Goal: Communication & Community: Participate in discussion

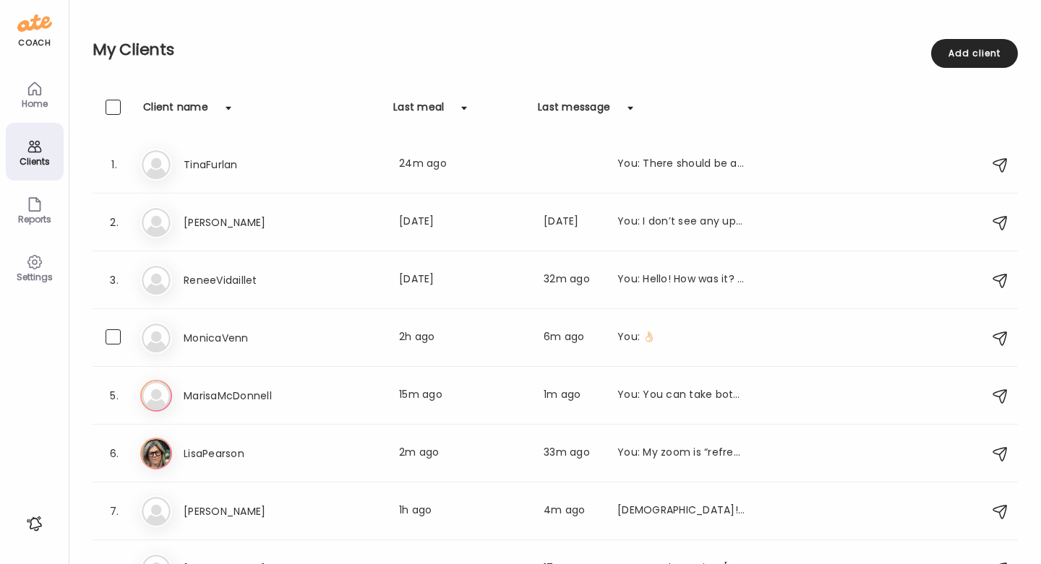
click at [34, 90] on icon at bounding box center [34, 88] width 17 height 17
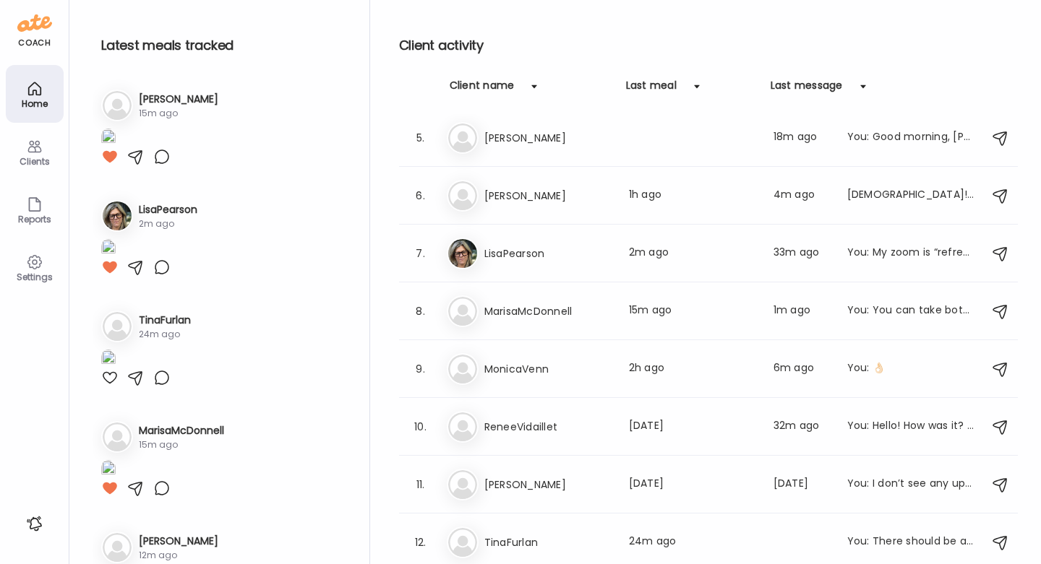
scroll to position [236, 0]
click at [9, 163] on div "Clients" at bounding box center [35, 161] width 52 height 9
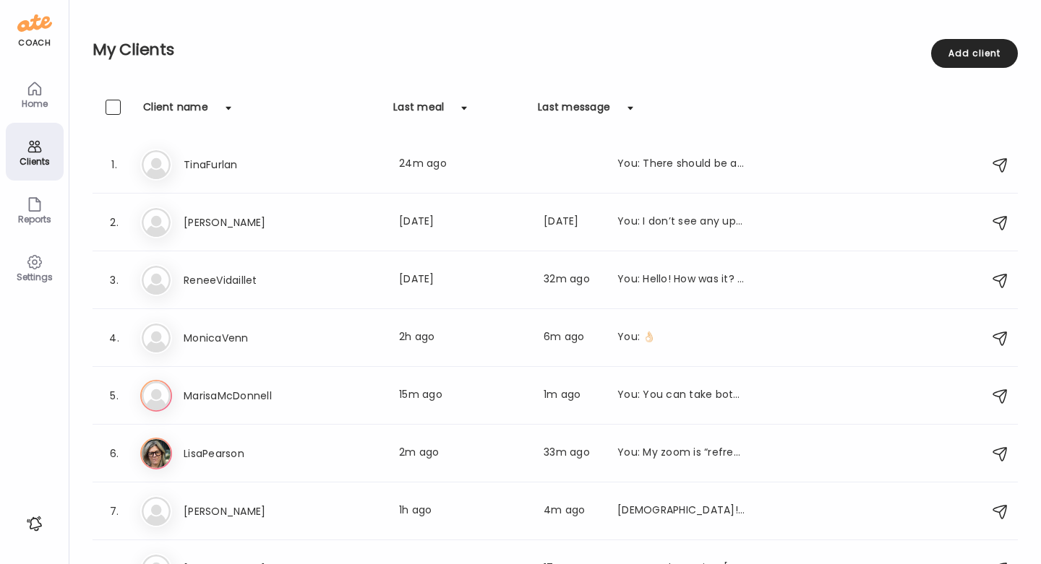
scroll to position [0, 0]
click at [41, 89] on icon at bounding box center [34, 88] width 17 height 17
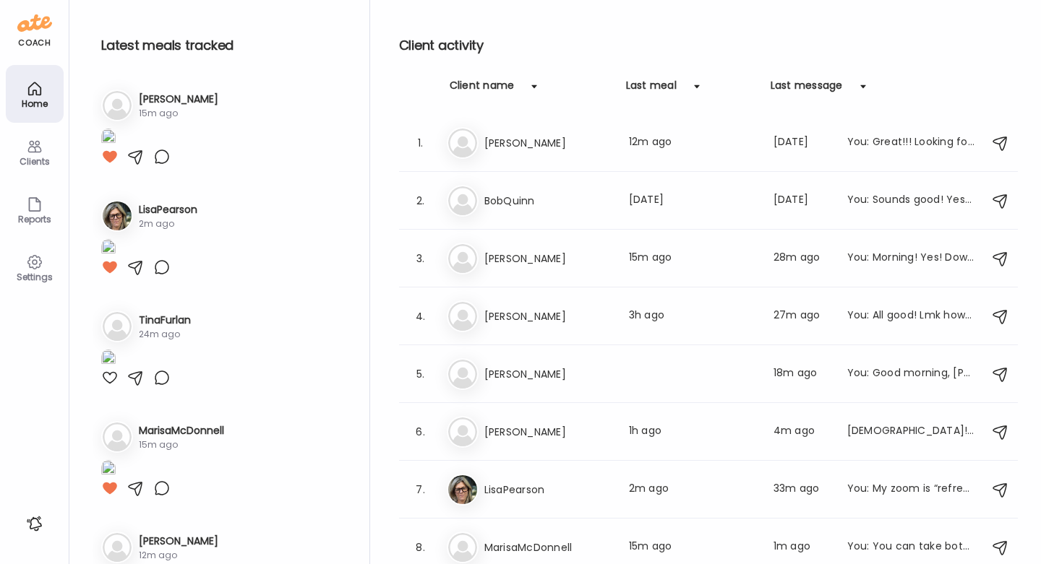
click at [29, 157] on div "Clients" at bounding box center [35, 161] width 52 height 9
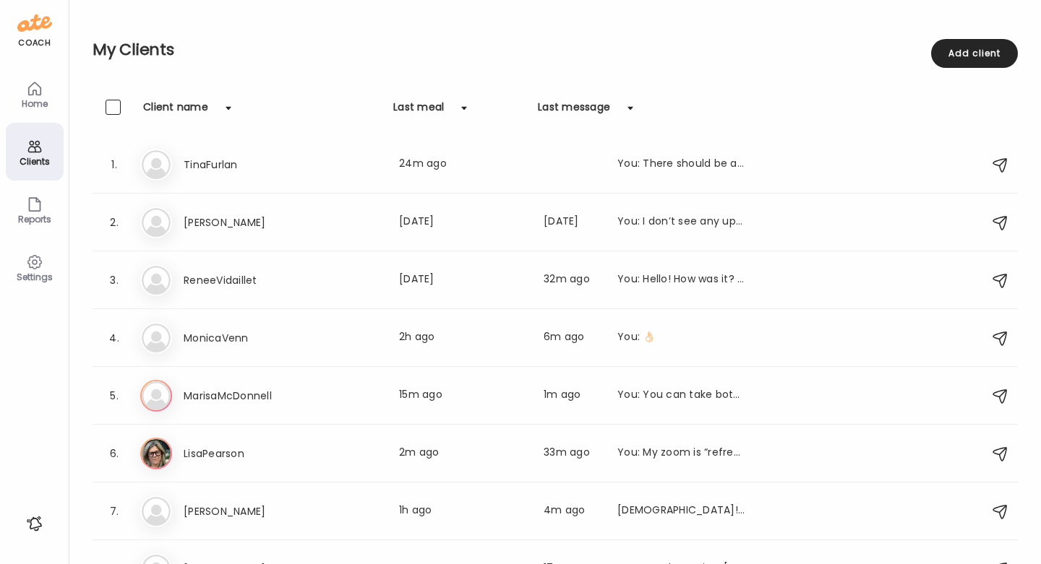
click at [29, 80] on icon at bounding box center [34, 88] width 17 height 17
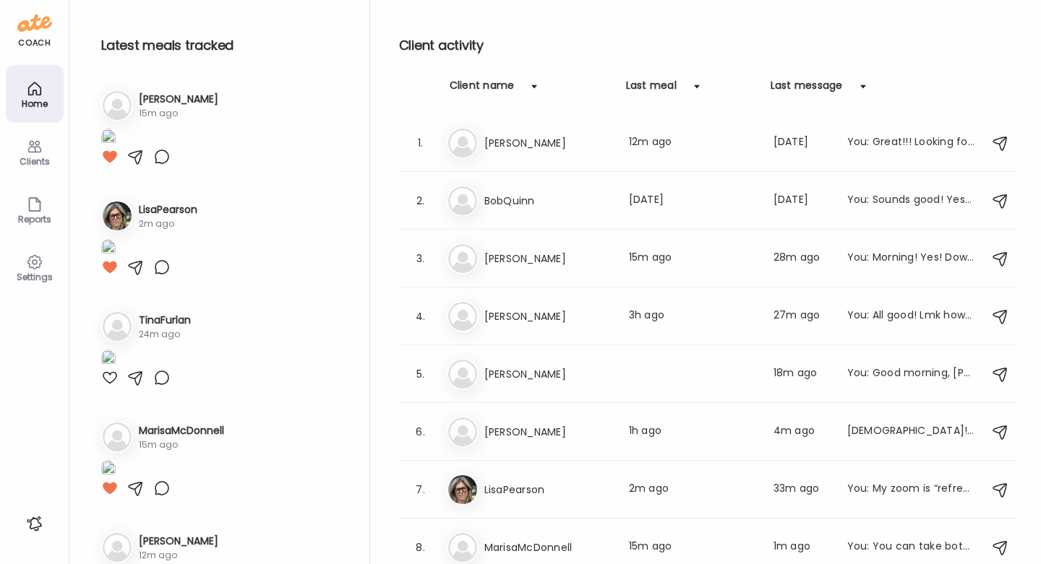
click at [32, 147] on icon at bounding box center [34, 146] width 17 height 17
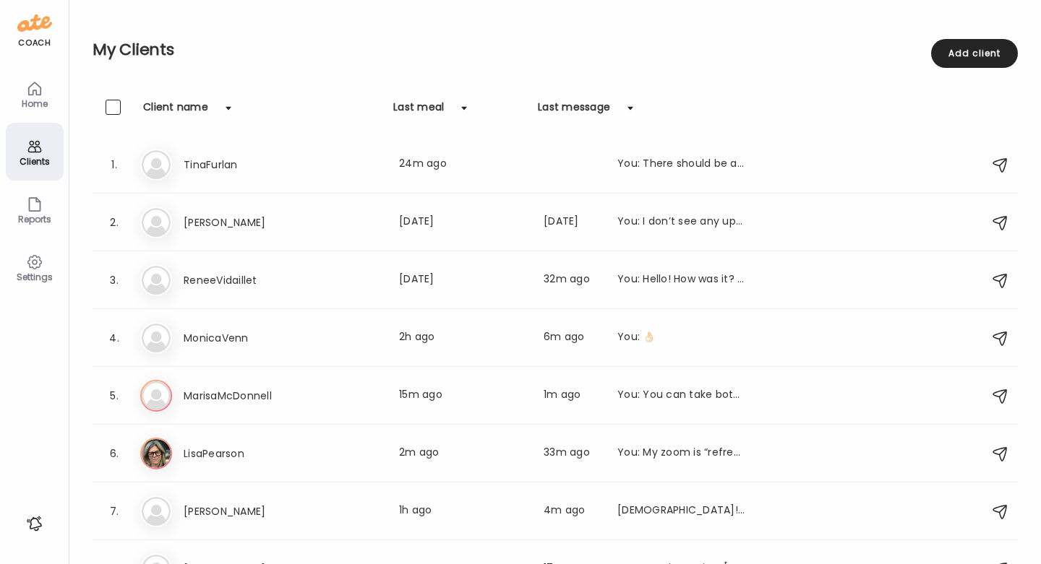
click at [16, 91] on div "Home" at bounding box center [35, 94] width 58 height 58
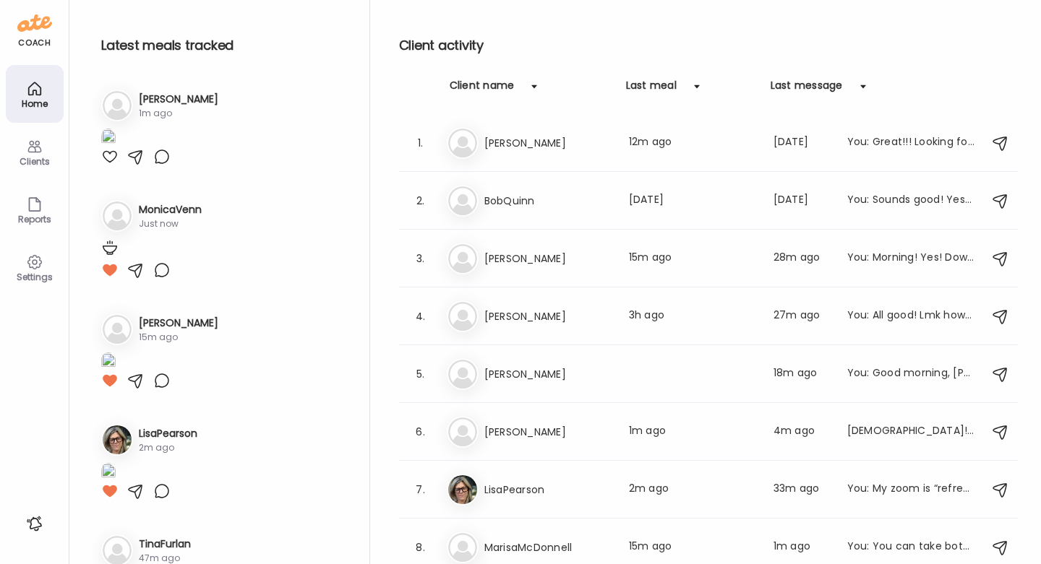
click at [48, 147] on div "Clients" at bounding box center [35, 152] width 58 height 58
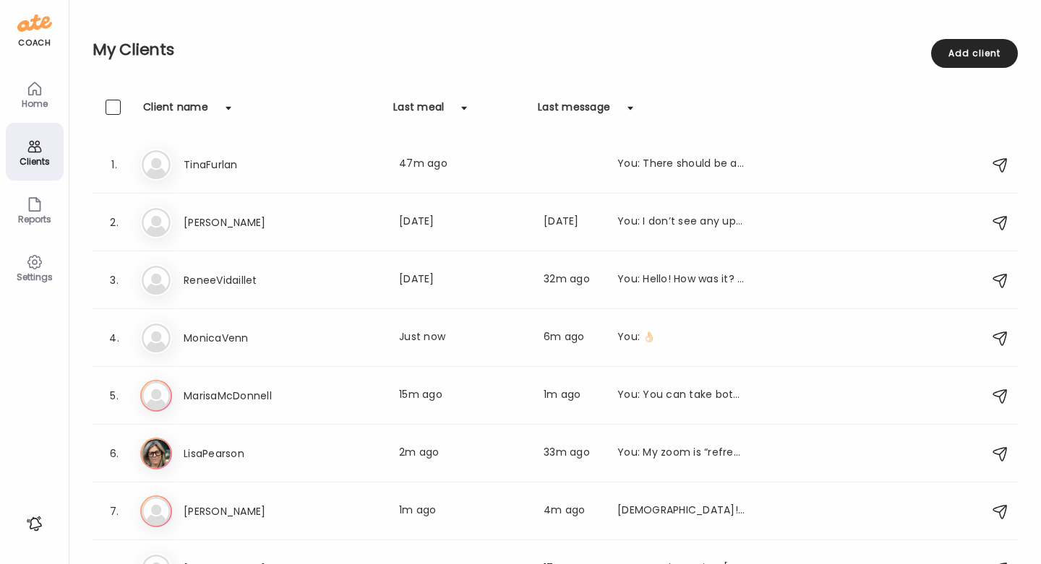
click at [46, 104] on div "Home" at bounding box center [35, 103] width 52 height 9
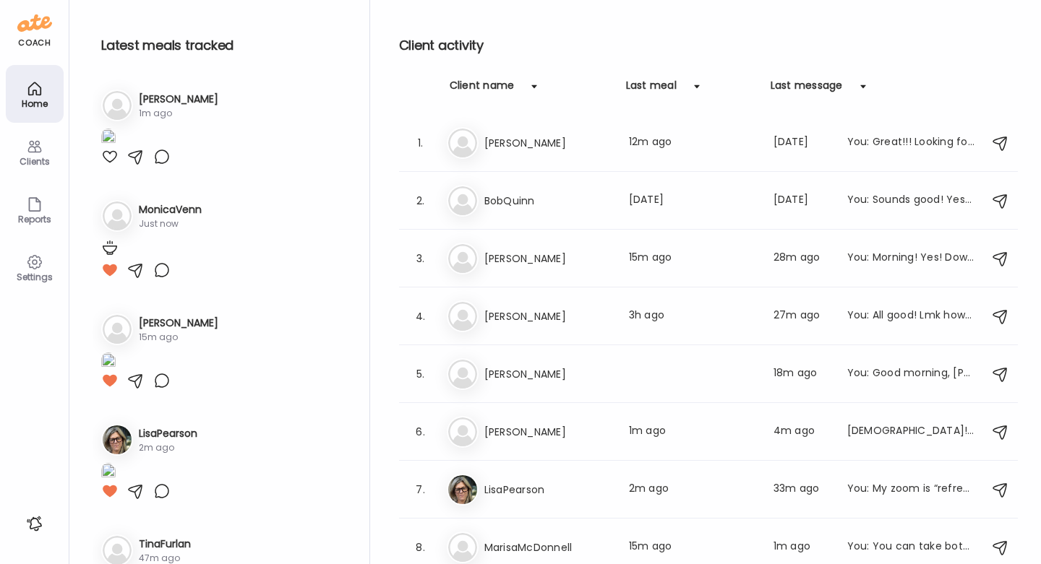
click at [47, 158] on div "Clients" at bounding box center [35, 161] width 52 height 9
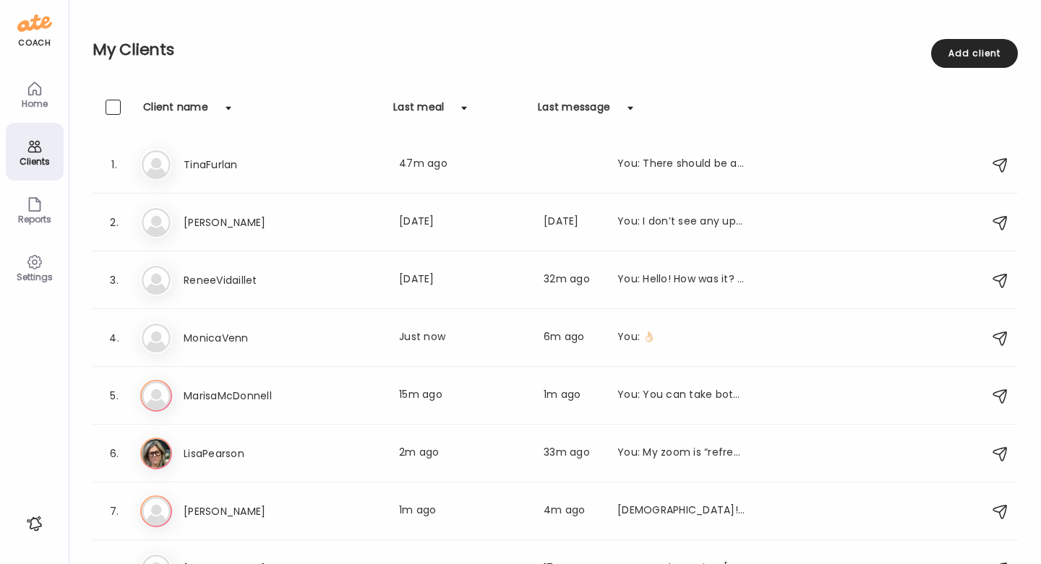
scroll to position [58, 0]
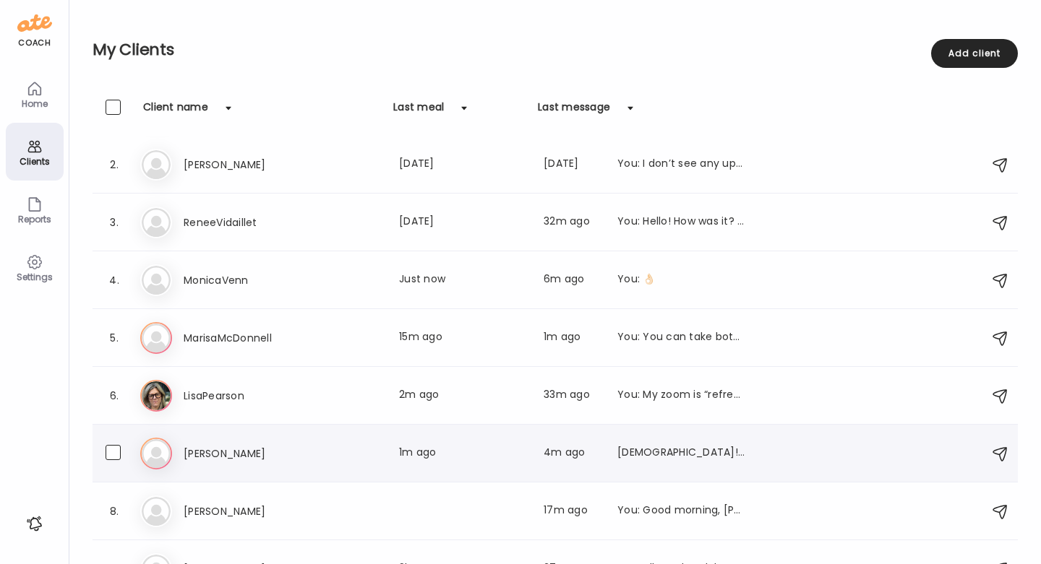
click at [655, 449] on div "[DEMOGRAPHIC_DATA]! 🤣 I hope so!!" at bounding box center [680, 453] width 127 height 17
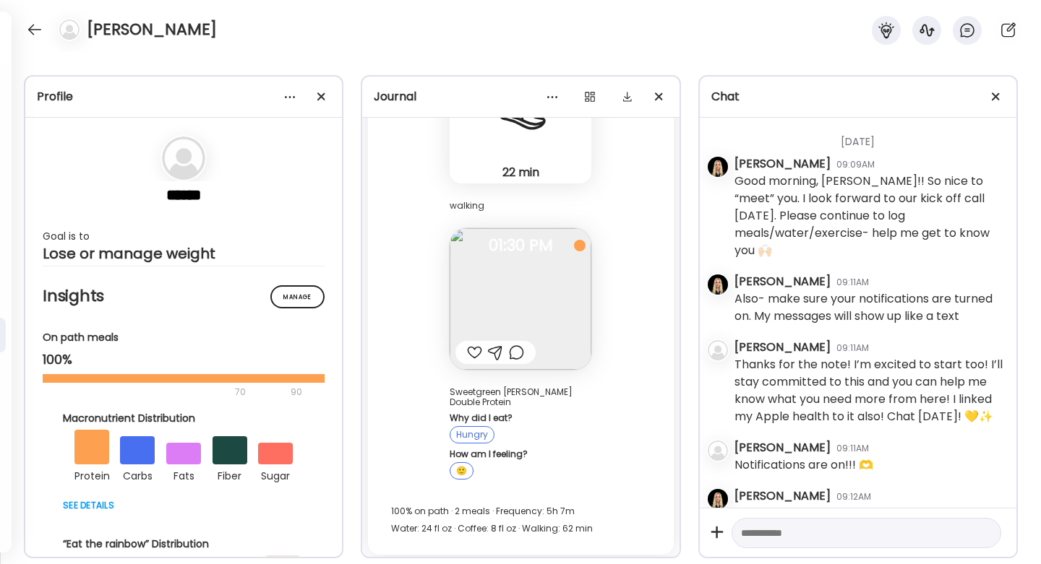
scroll to position [911, 0]
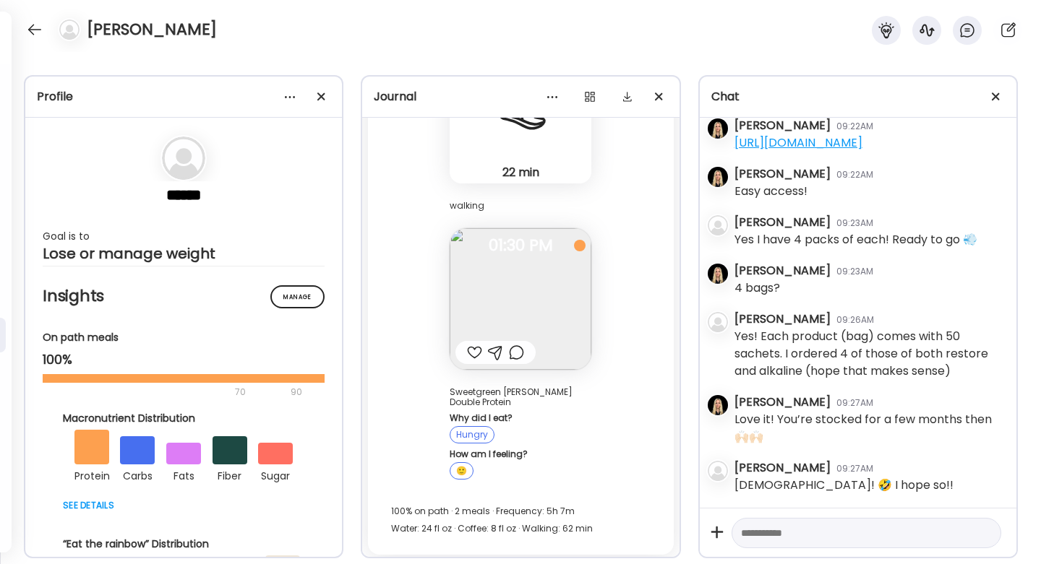
click at [856, 530] on textarea at bounding box center [853, 533] width 225 height 17
click at [27, 31] on div at bounding box center [34, 29] width 23 height 23
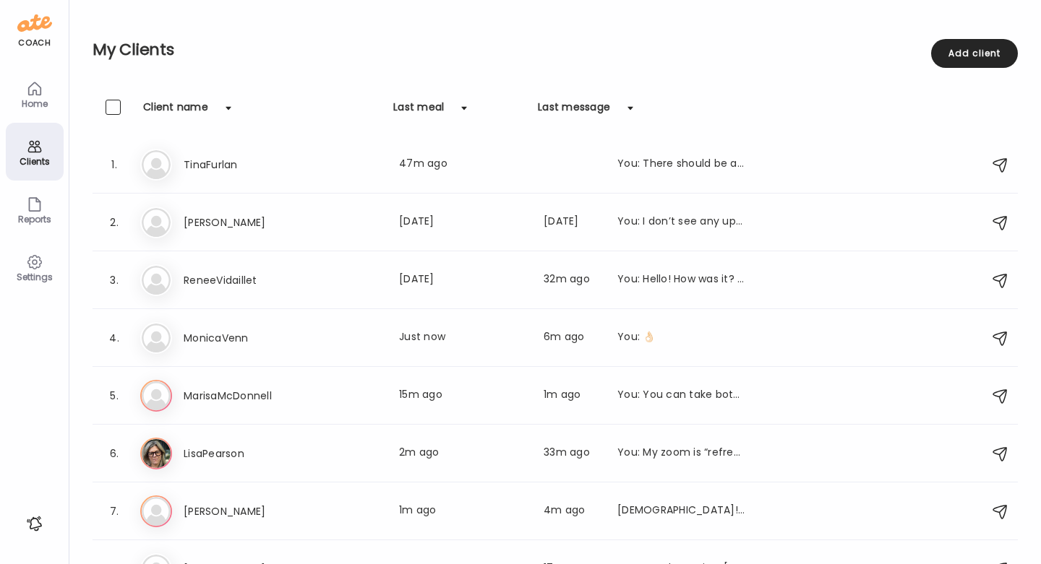
click at [32, 139] on icon at bounding box center [34, 146] width 17 height 17
click at [33, 97] on icon at bounding box center [34, 88] width 17 height 17
